Goal: Task Accomplishment & Management: Complete application form

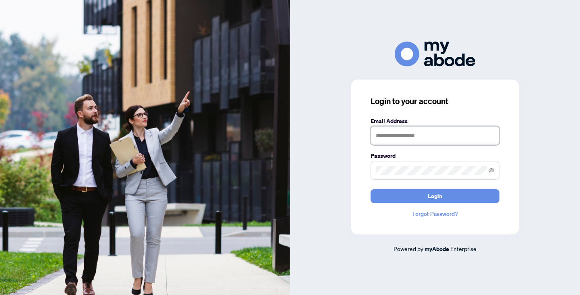
click at [399, 132] on input "text" at bounding box center [435, 135] width 129 height 19
type input "**********"
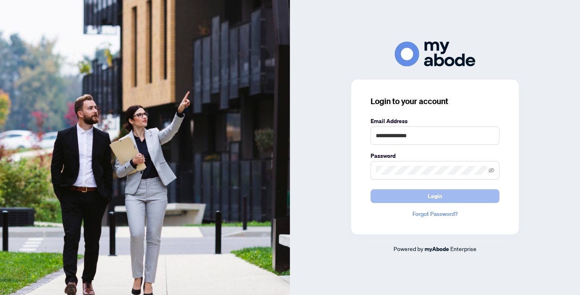
click at [434, 192] on span "Login" at bounding box center [435, 195] width 15 height 13
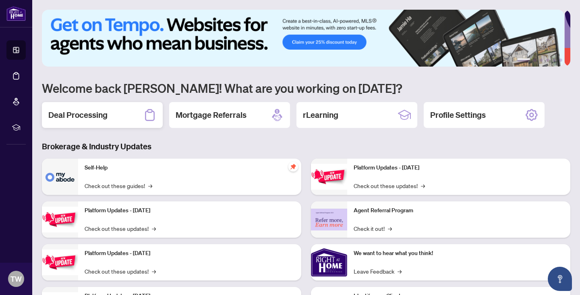
click at [97, 120] on div "Deal Processing" at bounding box center [102, 115] width 121 height 26
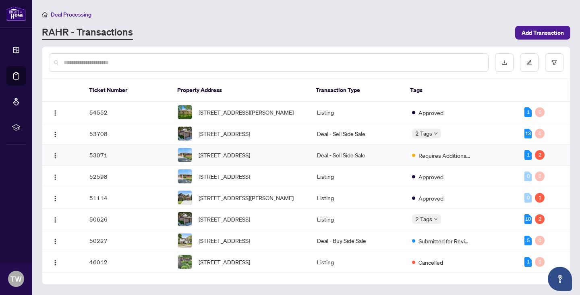
click at [113, 164] on td "53071" at bounding box center [127, 154] width 89 height 21
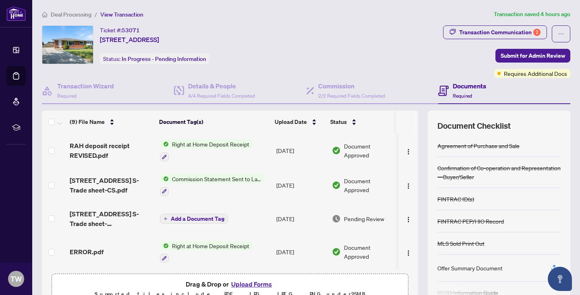
click at [199, 145] on span "Right at Home Deposit Receipt" at bounding box center [211, 143] width 84 height 9
click at [354, 149] on span "Document Approved" at bounding box center [369, 150] width 51 height 18
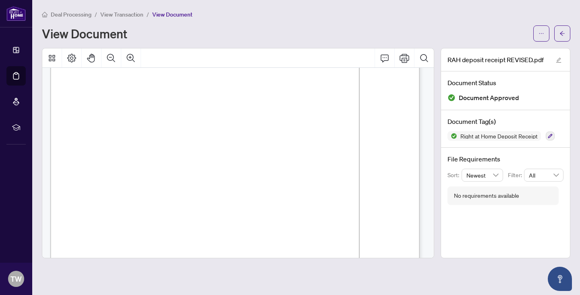
scroll to position [12, 0]
click at [565, 33] on icon "arrow-left" at bounding box center [563, 34] width 6 height 6
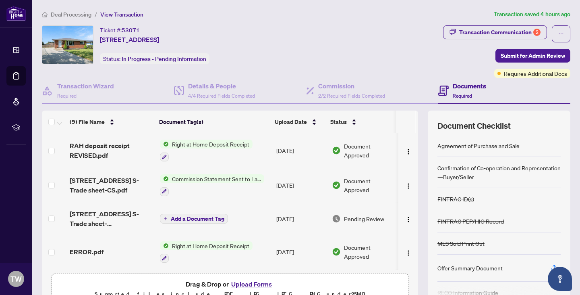
click at [224, 176] on span "Commission Statement Sent to Lawyer" at bounding box center [216, 178] width 95 height 9
click at [351, 180] on span "Document Approved" at bounding box center [369, 185] width 51 height 18
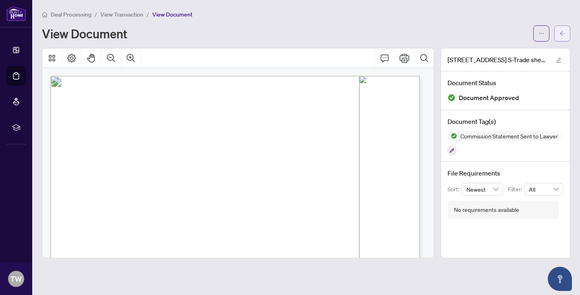
click at [564, 35] on icon "arrow-left" at bounding box center [563, 34] width 6 height 6
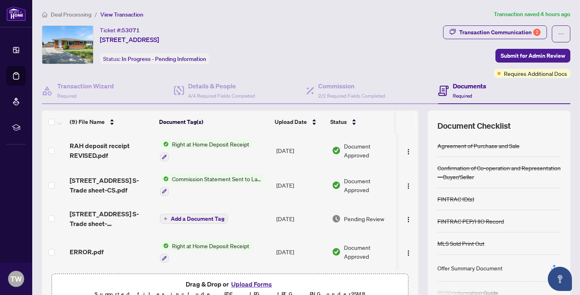
click at [347, 215] on span "Pending Review" at bounding box center [364, 218] width 40 height 9
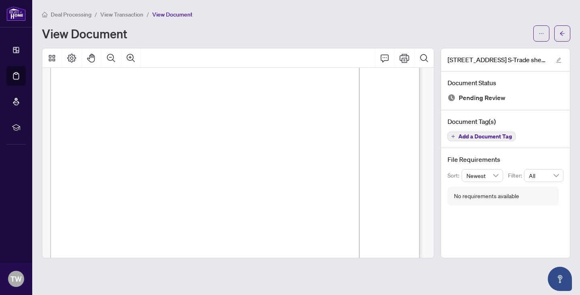
scroll to position [113, 0]
click at [149, 231] on span "$15.00" at bounding box center [143, 233] width 12 height 4
click at [386, 60] on icon "Comment" at bounding box center [385, 58] width 10 height 10
click at [404, 57] on icon "Print" at bounding box center [405, 58] width 10 height 9
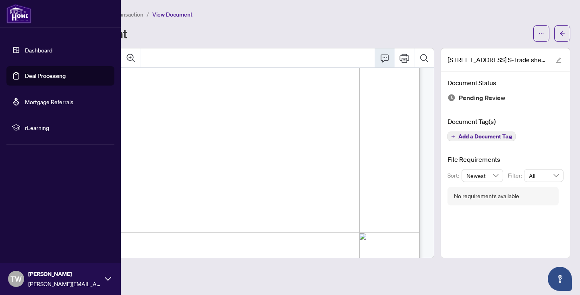
click at [20, 17] on img at bounding box center [18, 13] width 25 height 19
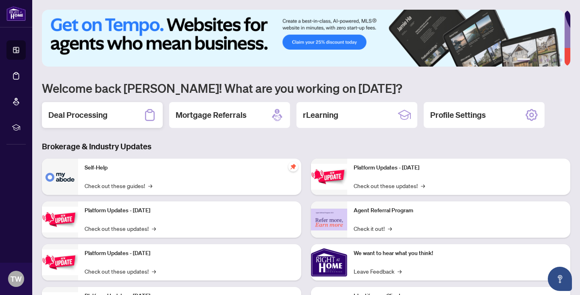
click at [97, 113] on h2 "Deal Processing" at bounding box center [77, 114] width 59 height 11
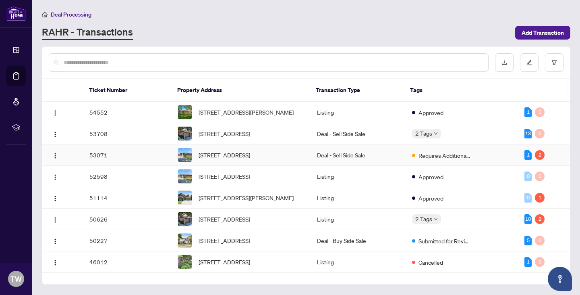
click at [133, 161] on td "53071" at bounding box center [127, 154] width 89 height 21
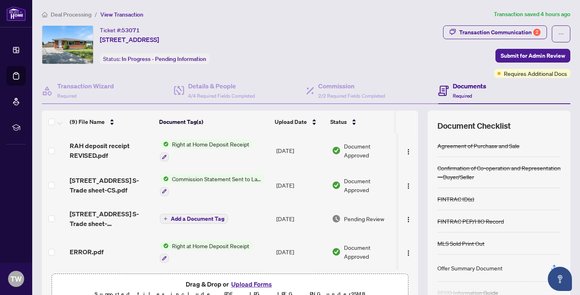
scroll to position [42, 0]
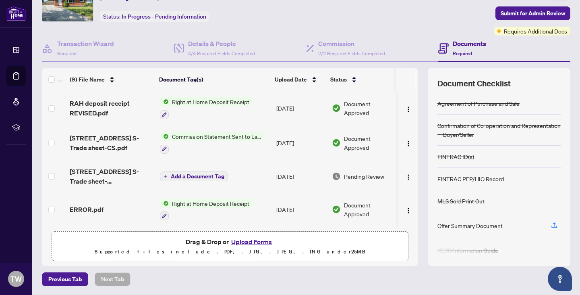
click at [242, 241] on button "Upload Forms" at bounding box center [252, 241] width 46 height 10
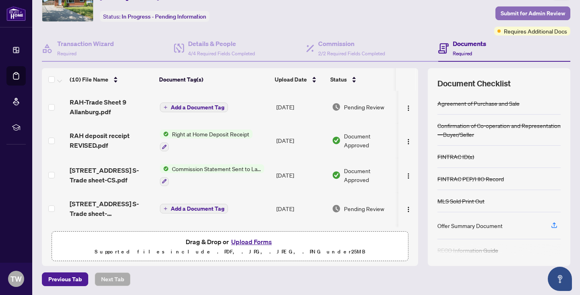
click at [511, 12] on span "Submit for Admin Review" at bounding box center [533, 13] width 64 height 13
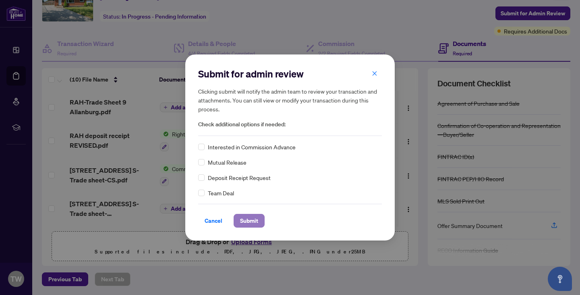
click at [247, 218] on span "Submit" at bounding box center [249, 220] width 18 height 13
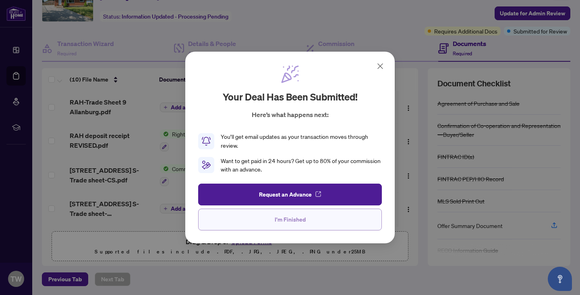
click at [280, 218] on span "I'm Finished" at bounding box center [290, 219] width 31 height 13
